Goal: Task Accomplishment & Management: Manage account settings

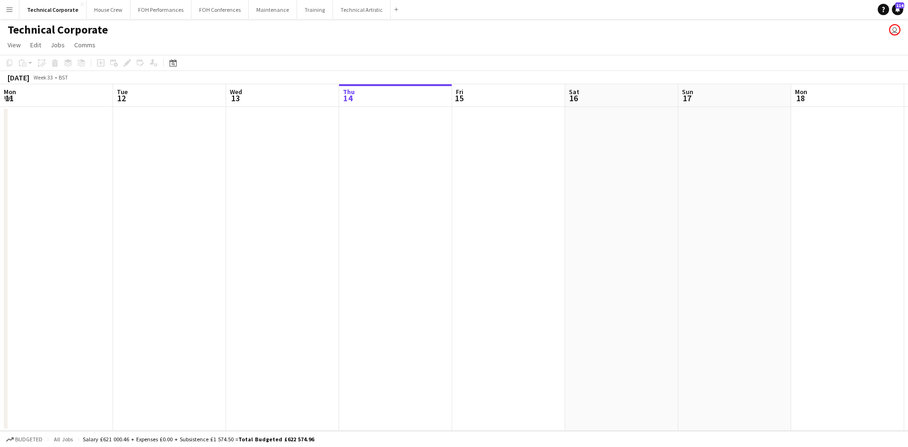
scroll to position [0, 226]
click at [171, 60] on icon "Date picker" at bounding box center [173, 63] width 8 height 8
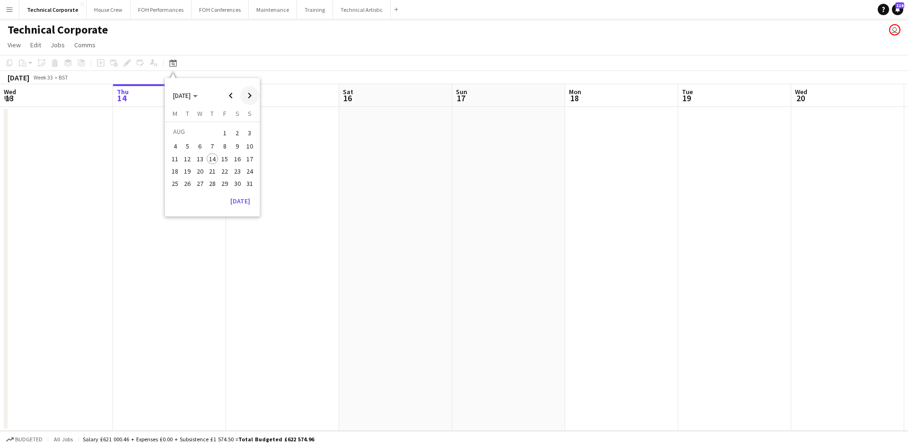
click at [246, 95] on span "Next month" at bounding box center [249, 95] width 19 height 19
click at [176, 177] on span "22" at bounding box center [174, 181] width 11 height 11
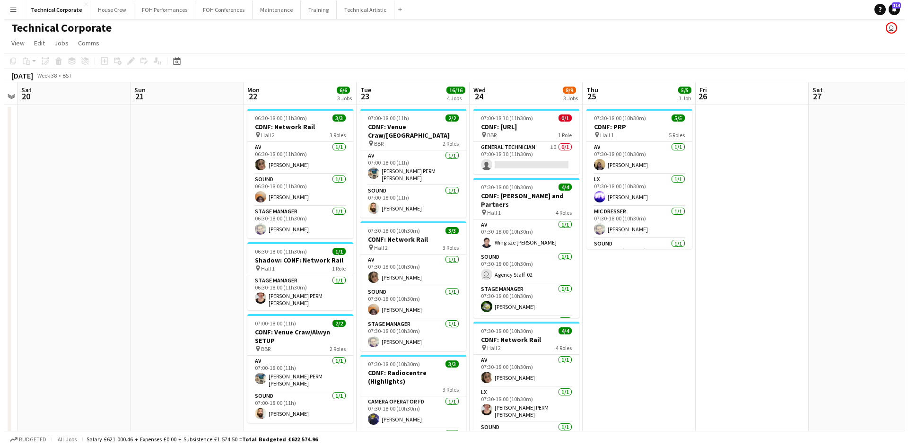
scroll to position [0, 0]
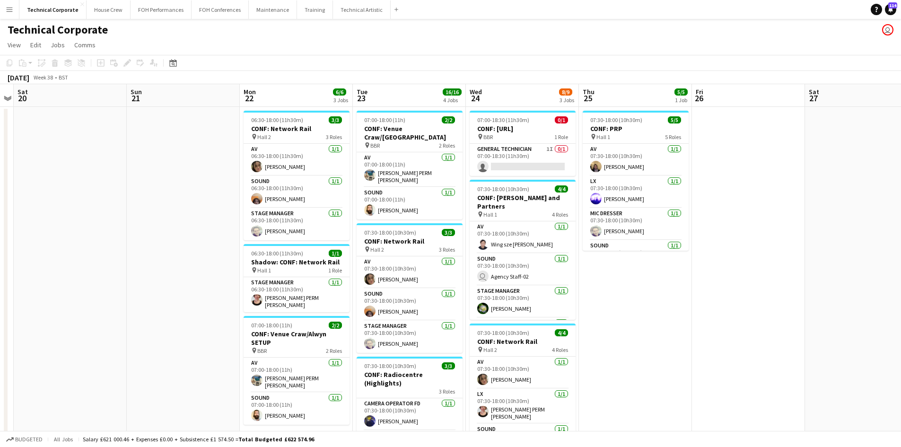
click at [618, 343] on app-date-cell "07:30-18:00 (10h30m) 5/5 CONF: PRP pin Hall 1 5 Roles AV [DATE] 07:30-18:00 (10…" at bounding box center [635, 382] width 113 height 550
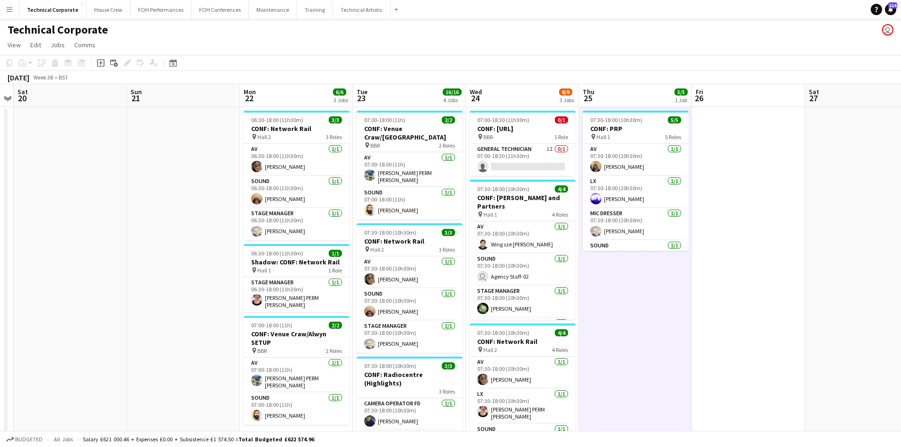
click at [618, 343] on app-date-cell "07:30-18:00 (10h30m) 5/5 CONF: PRP pin Hall 1 5 Roles AV [DATE] 07:30-18:00 (10…" at bounding box center [635, 382] width 113 height 550
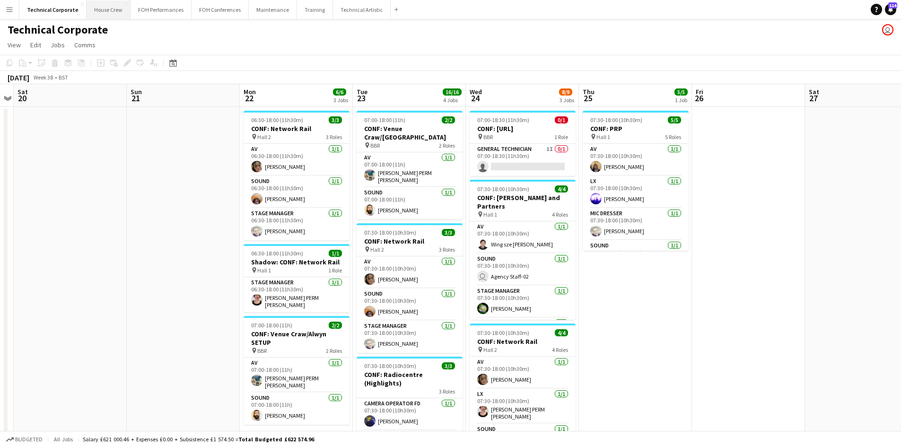
click at [87, 13] on button "House Crew Close" at bounding box center [109, 9] width 44 height 18
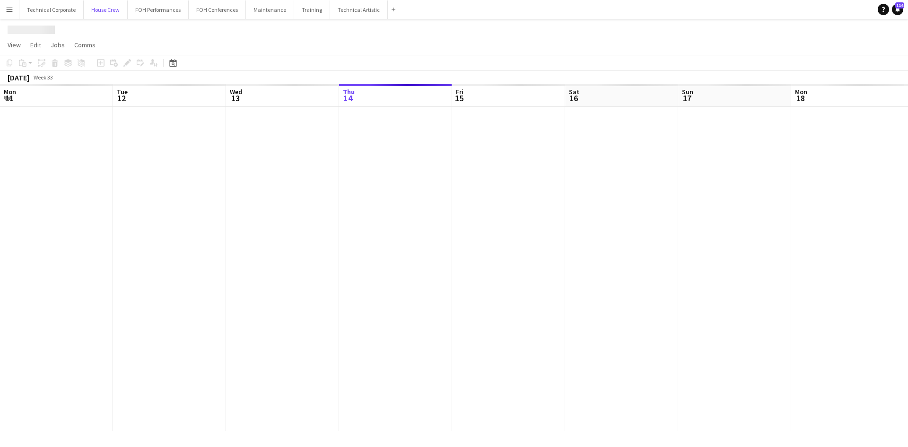
scroll to position [0, 226]
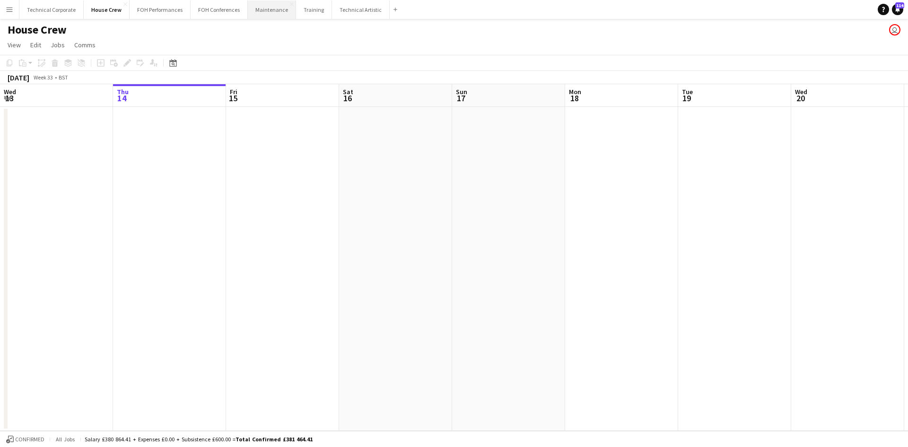
click at [272, 18] on button "Maintenance Close" at bounding box center [272, 9] width 48 height 18
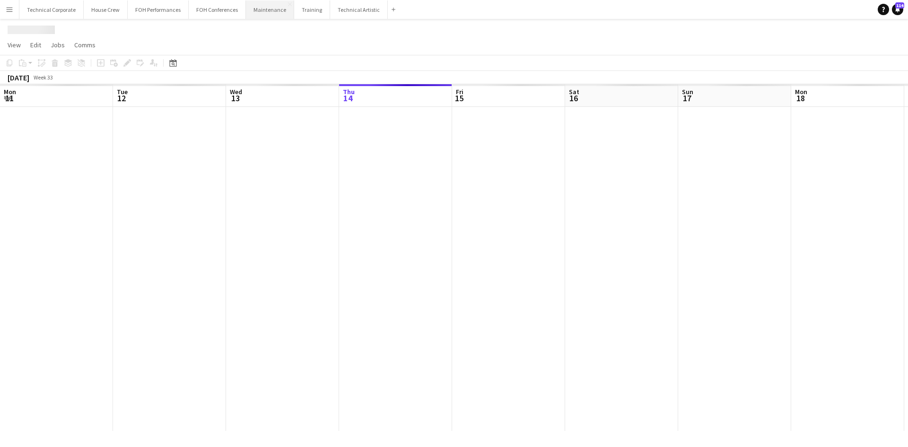
scroll to position [0, 226]
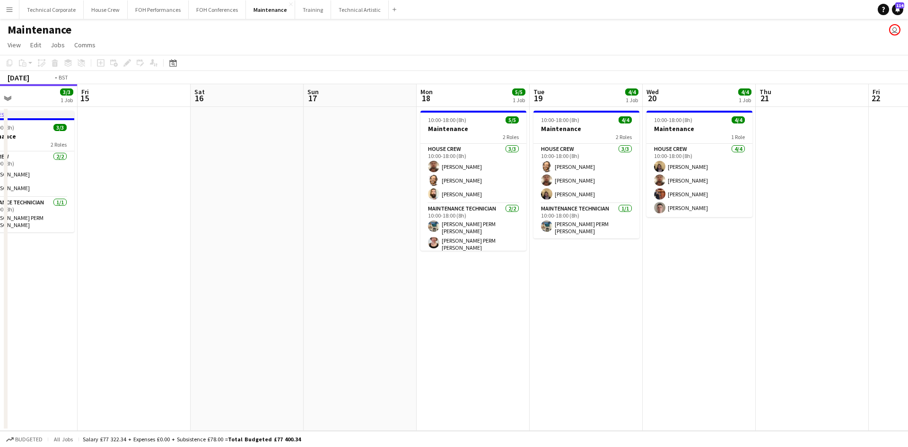
drag, startPoint x: 633, startPoint y: 319, endPoint x: 122, endPoint y: 196, distance: 526.0
click at [122, 196] on app-calendar-viewport "Mon 11 9/9 1 Job Tue 12 8/8 1 Job Wed 13 6/6 1 Job Thu 14 3/3 1 Job Fri 15 Sat …" at bounding box center [454, 257] width 908 height 347
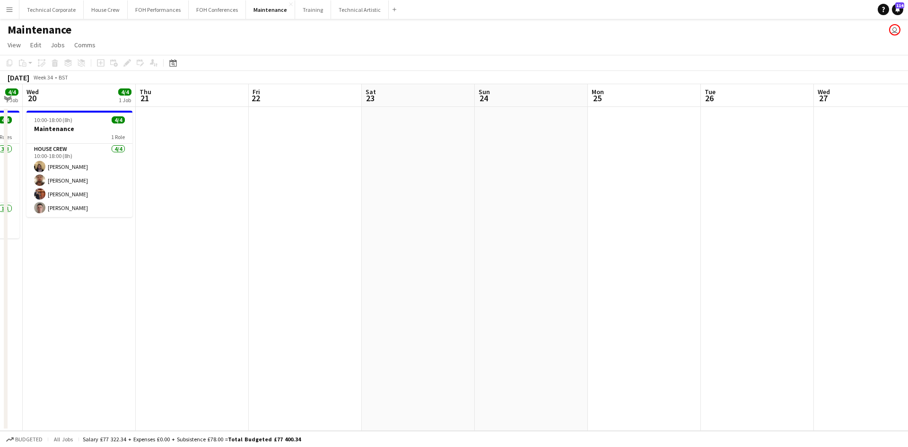
drag, startPoint x: 384, startPoint y: 258, endPoint x: 239, endPoint y: 229, distance: 147.6
click at [654, 262] on app-calendar-viewport "Sun 17 Mon 18 5/5 1 Job Tue 19 4/4 1 Job Wed 20 4/4 1 Job Thu 21 Fri 22 Sat 23 …" at bounding box center [454, 257] width 908 height 347
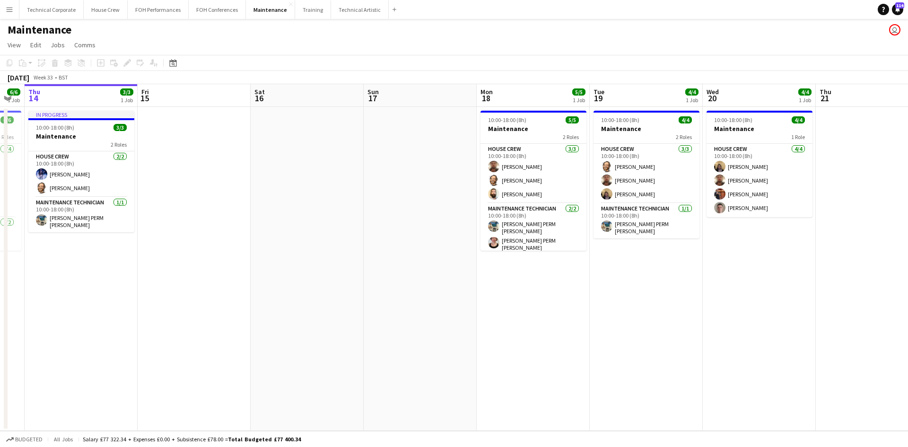
drag, startPoint x: 142, startPoint y: 255, endPoint x: 273, endPoint y: 275, distance: 132.5
click at [752, 314] on app-calendar-viewport "Tue 12 8/8 1 Job Wed 13 6/6 1 Job Thu 14 3/3 1 Job Fri 15 Sat 16 Sun 17 Mon 18 …" at bounding box center [454, 257] width 908 height 347
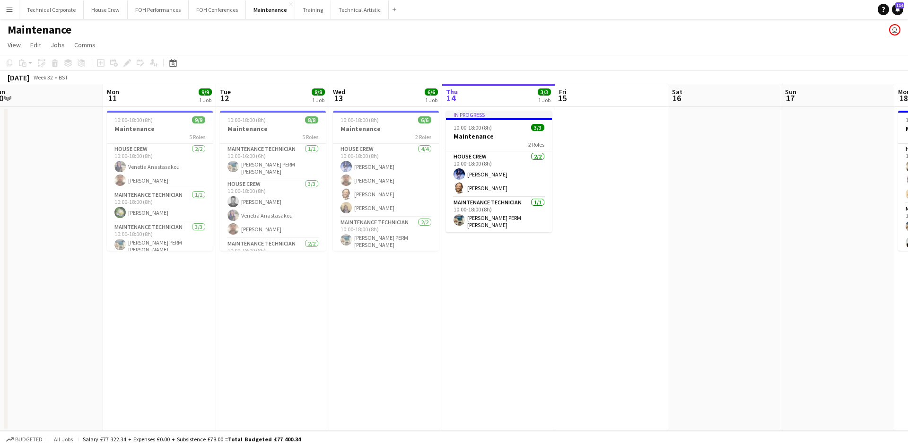
scroll to position [0, 223]
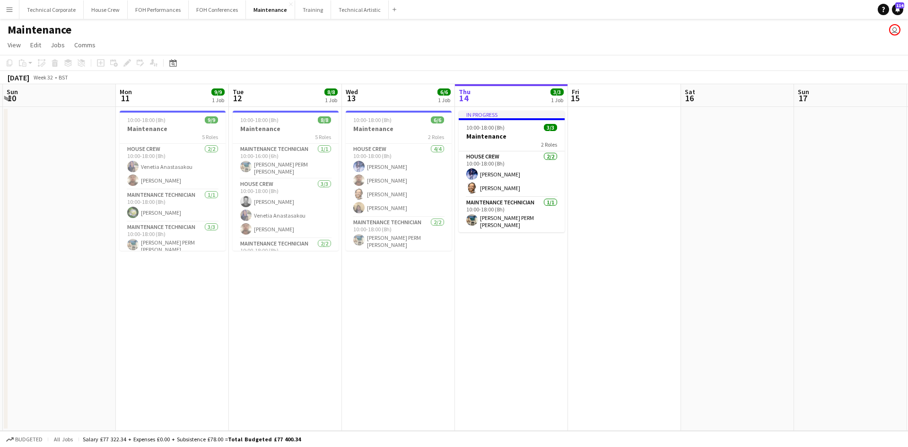
drag, startPoint x: 248, startPoint y: 284, endPoint x: 749, endPoint y: 348, distance: 505.1
click at [749, 348] on app-calendar-viewport "Fri 8 5/5 1 Job Sat 9 Sun 10 Mon 11 9/9 1 Job Tue 12 8/8 1 Job Wed 13 6/6 1 Job…" at bounding box center [454, 257] width 908 height 347
click at [54, 9] on button "Technical Corporate Close" at bounding box center [51, 9] width 64 height 18
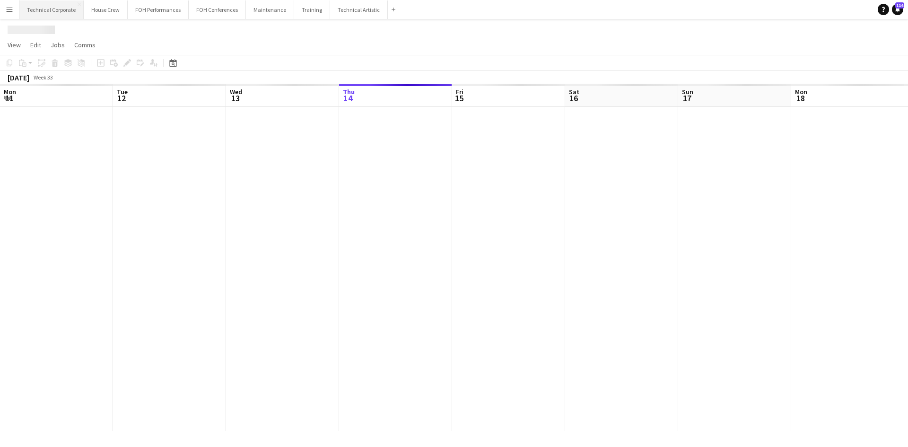
scroll to position [0, 226]
